Goal: Navigation & Orientation: Find specific page/section

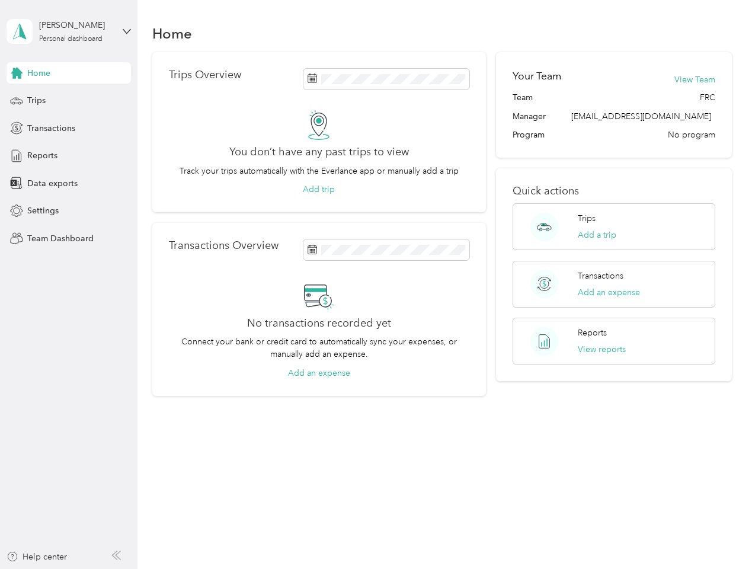
click at [376, 284] on div "No transactions recorded yet Connect your bank or credit card to automatically …" at bounding box center [319, 330] width 300 height 98
click at [69, 31] on div "[PERSON_NAME]" at bounding box center [76, 25] width 74 height 12
click at [69, 73] on div "You’re signed in as [EMAIL_ADDRESS][DOMAIN_NAME] Team dashboard Personal dashbo…" at bounding box center [132, 103] width 250 height 121
click at [17, 73] on div "You’re signed in as [EMAIL_ADDRESS][DOMAIN_NAME] Team dashboard Personal dashbo…" at bounding box center [132, 103] width 250 height 121
click at [69, 101] on div "Trips" at bounding box center [69, 100] width 124 height 21
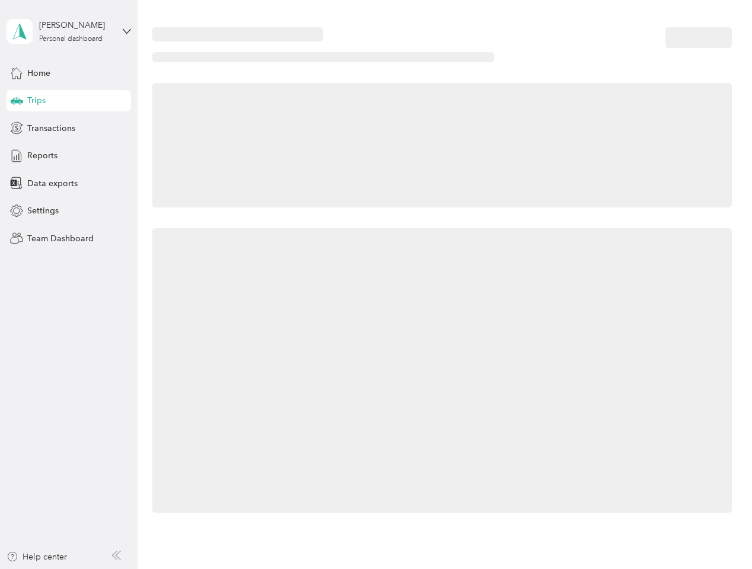
click at [17, 101] on icon at bounding box center [17, 100] width 12 height 6
click at [69, 128] on span "Transactions" at bounding box center [51, 128] width 48 height 12
click at [17, 128] on icon at bounding box center [16, 127] width 13 height 13
click at [69, 156] on div "Reports" at bounding box center [69, 155] width 124 height 21
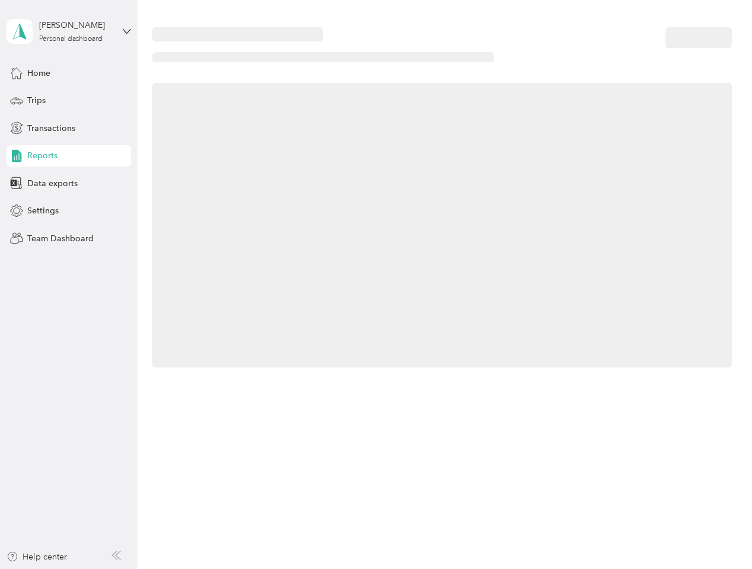
click at [17, 156] on icon at bounding box center [16, 155] width 13 height 13
